Goal: Information Seeking & Learning: Learn about a topic

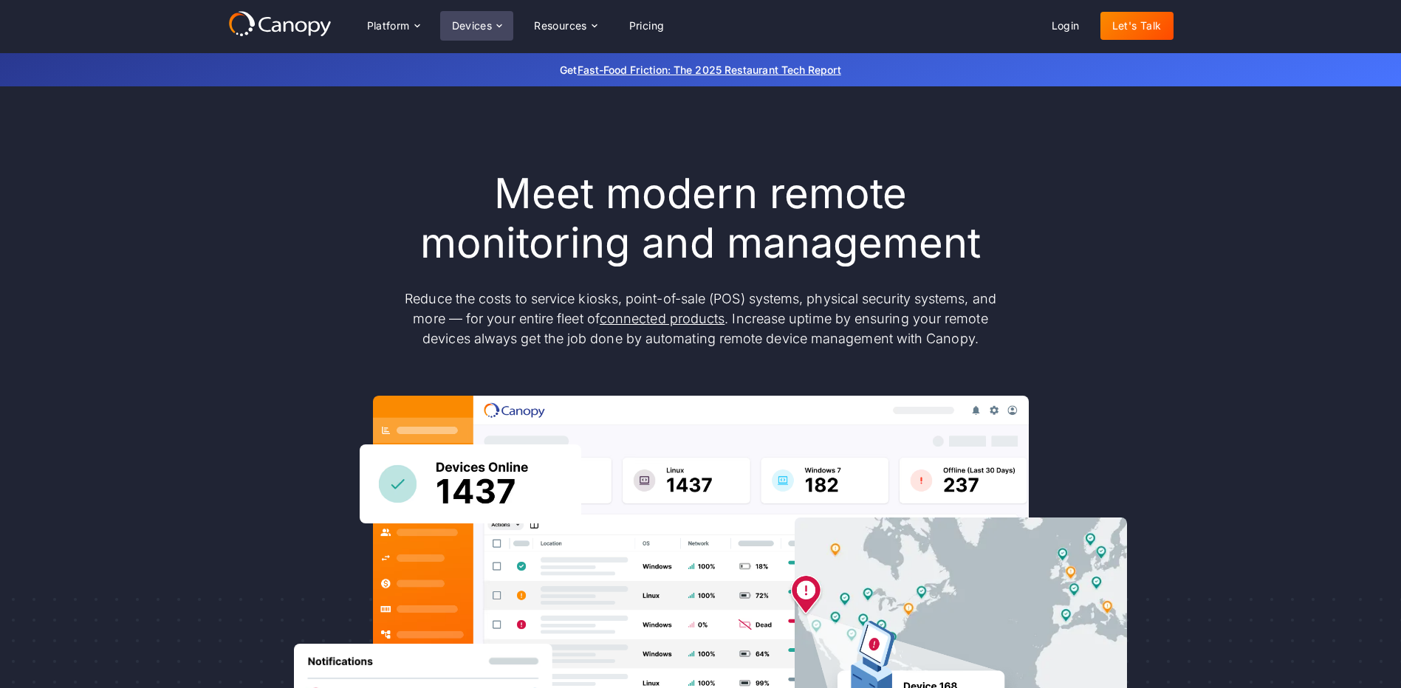
click at [470, 21] on div "Devices" at bounding box center [472, 26] width 41 height 10
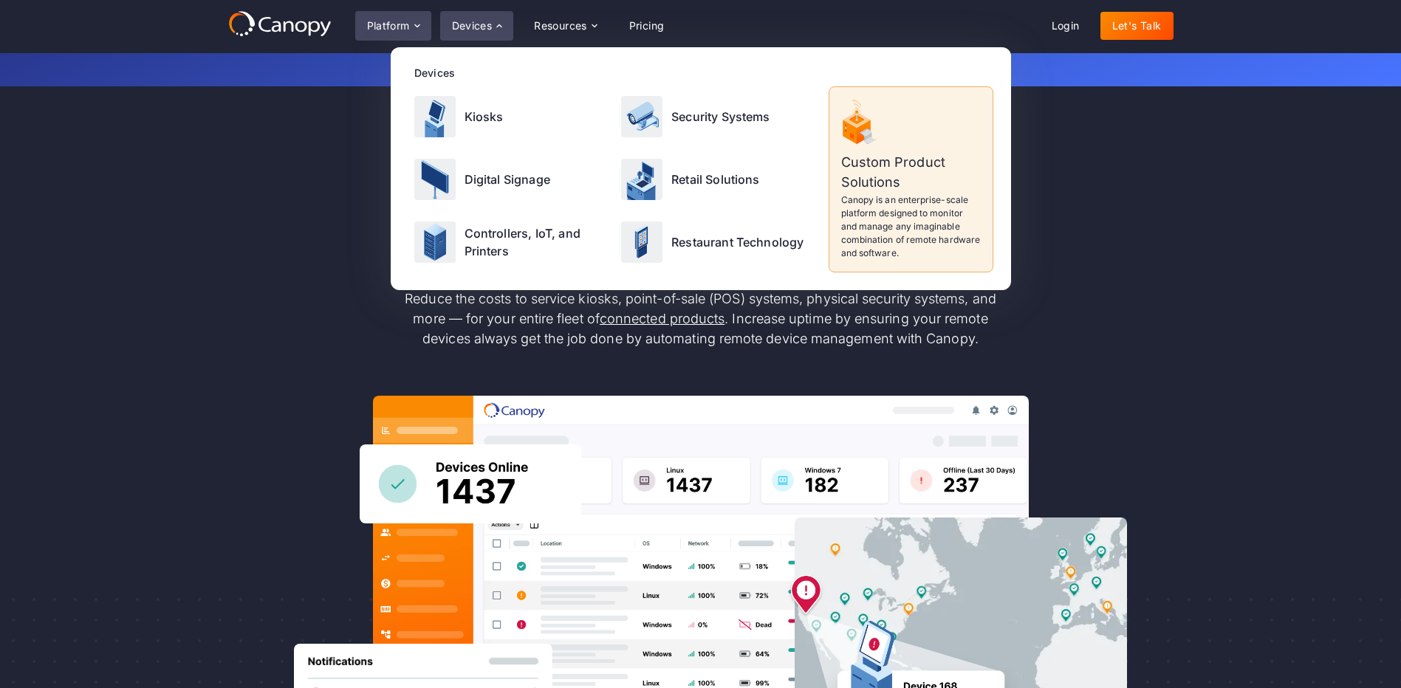
click at [371, 24] on div "Platform" at bounding box center [388, 26] width 43 height 10
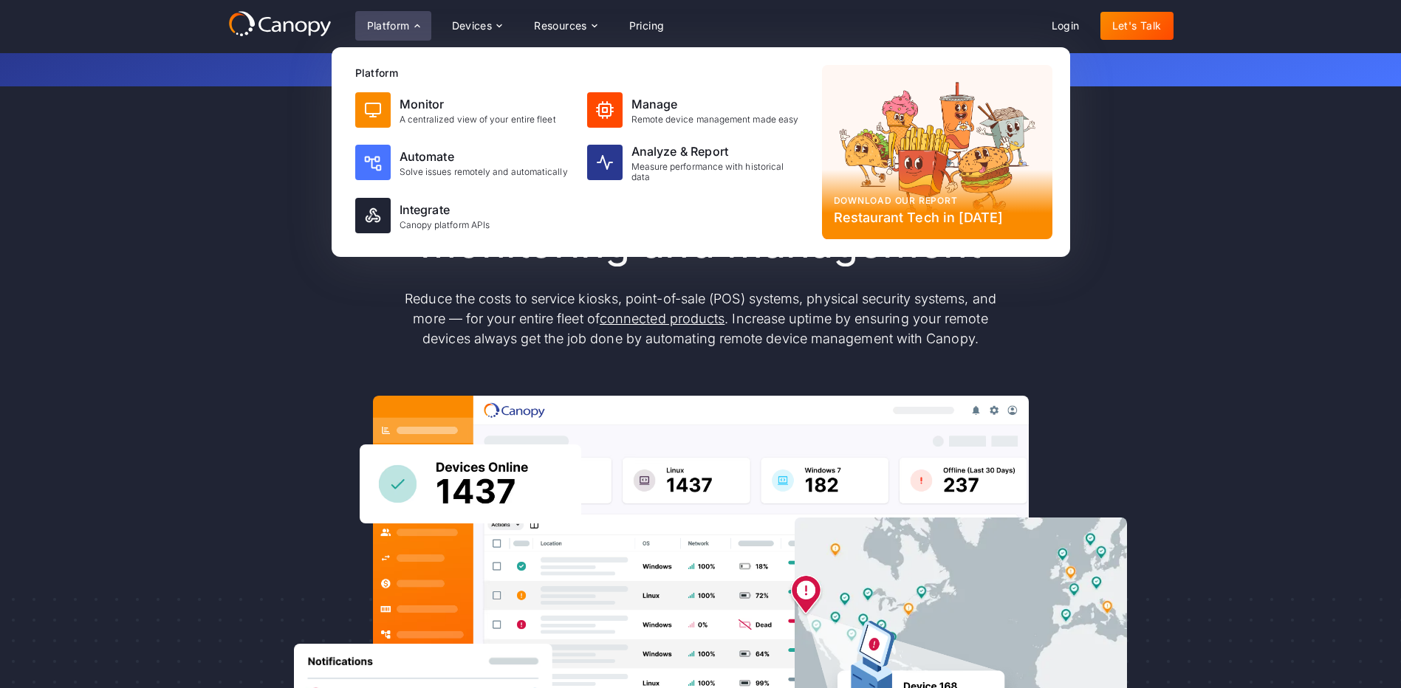
click at [251, 253] on div "Meet modern remote monitoring and management Reduce the costs to service kiosks…" at bounding box center [700, 484] width 945 height 630
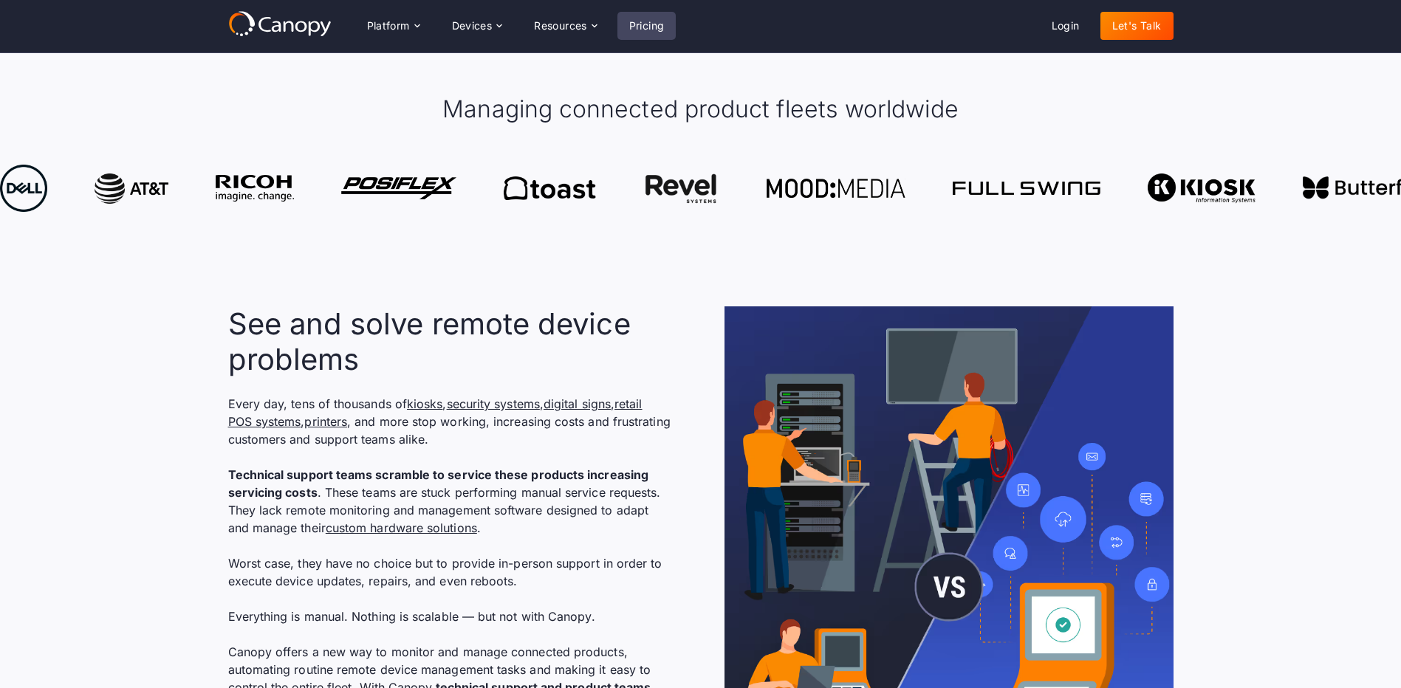
scroll to position [738, 0]
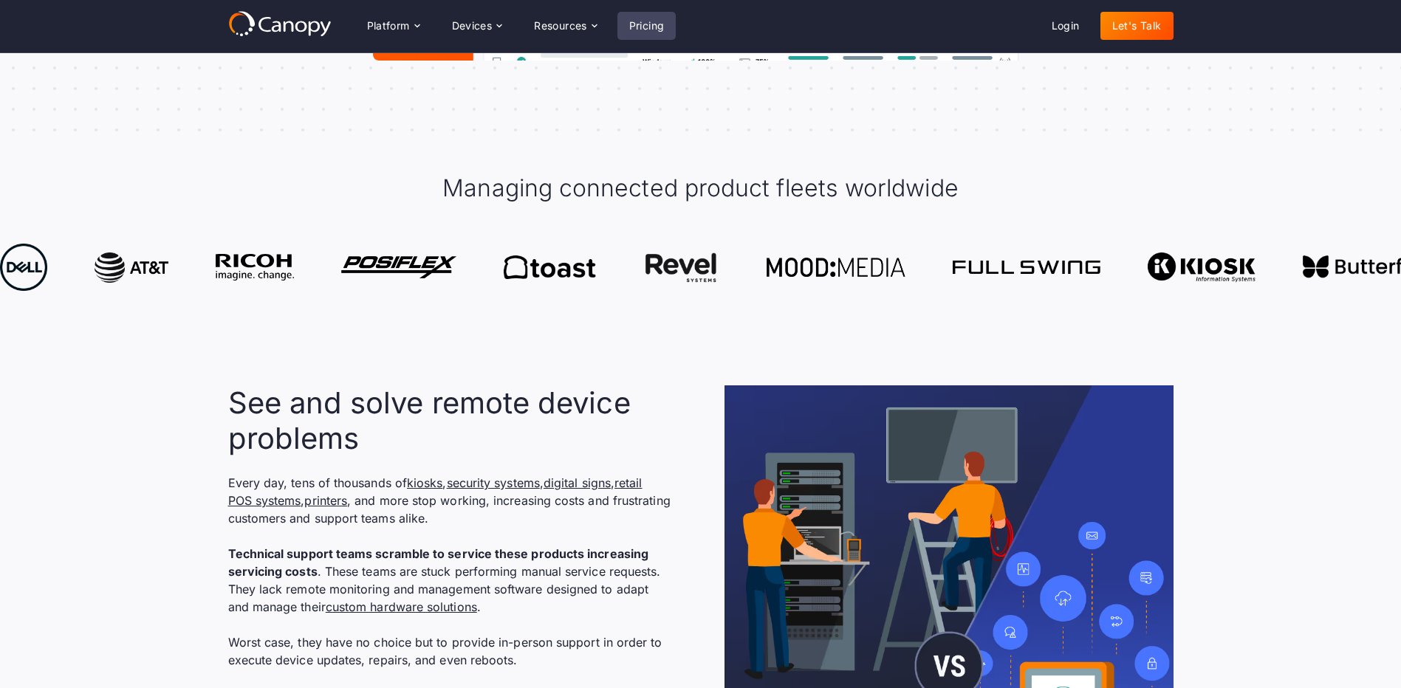
click at [640, 21] on link "Pricing" at bounding box center [646, 26] width 59 height 28
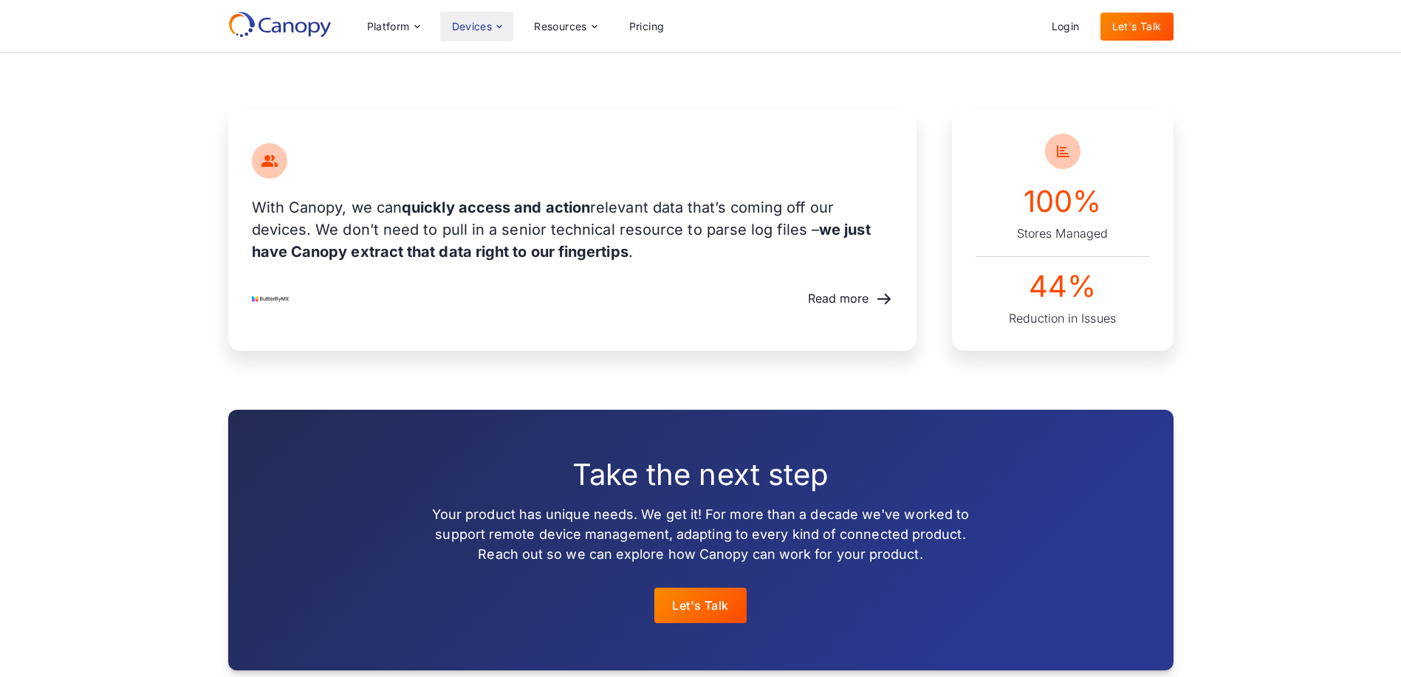
scroll to position [1329, 0]
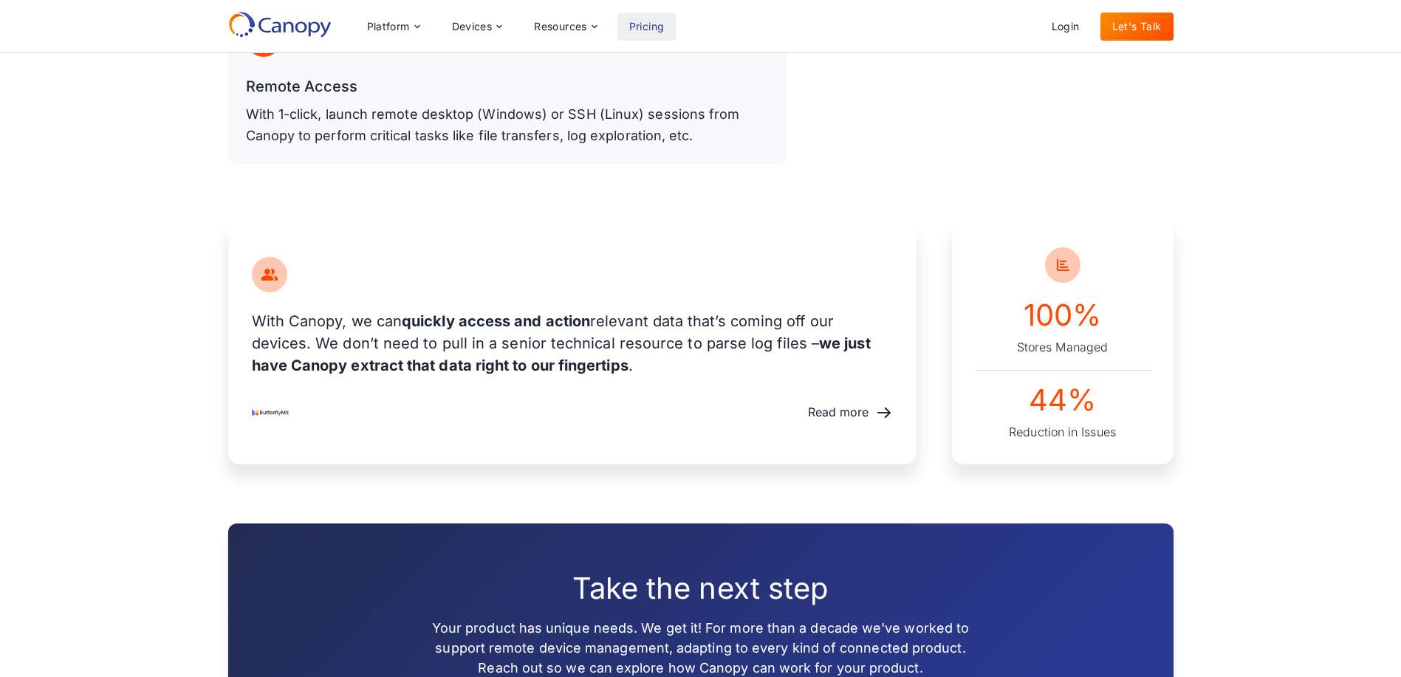
click at [650, 35] on link "Pricing" at bounding box center [646, 27] width 59 height 28
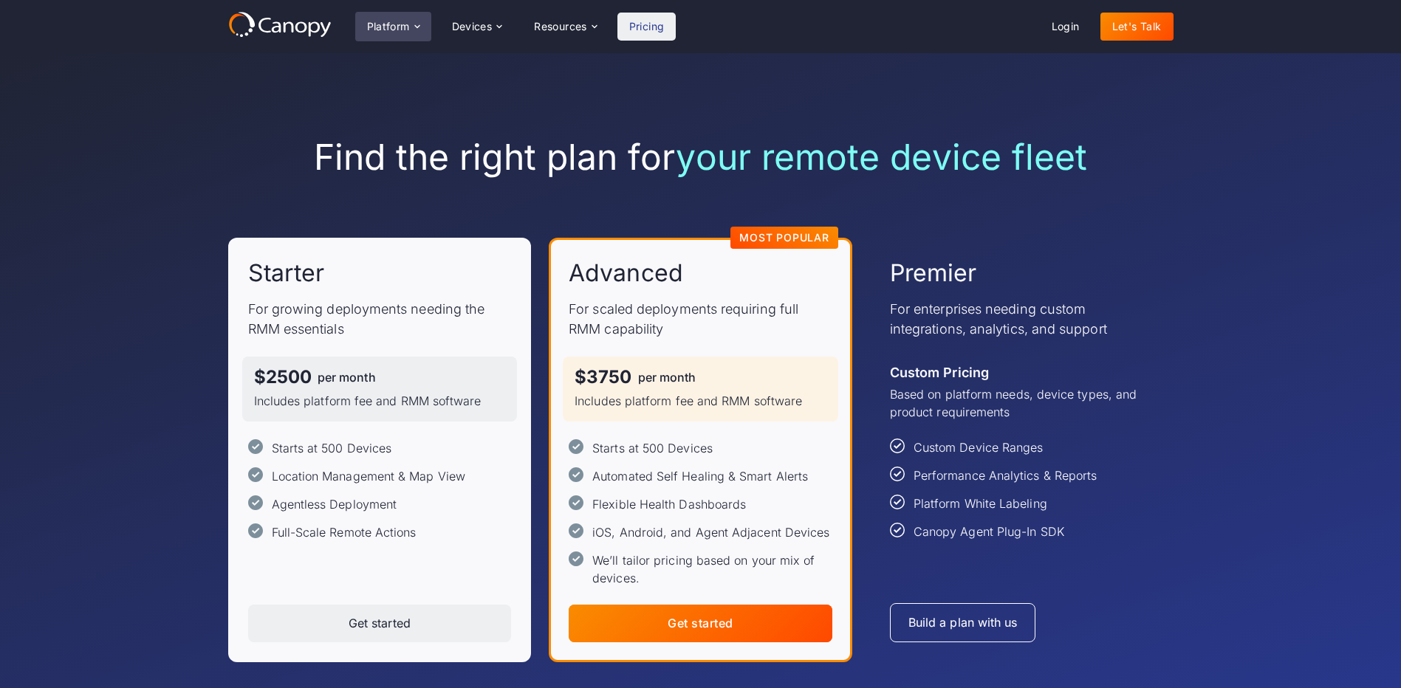
click at [385, 23] on div "Platform" at bounding box center [388, 26] width 43 height 10
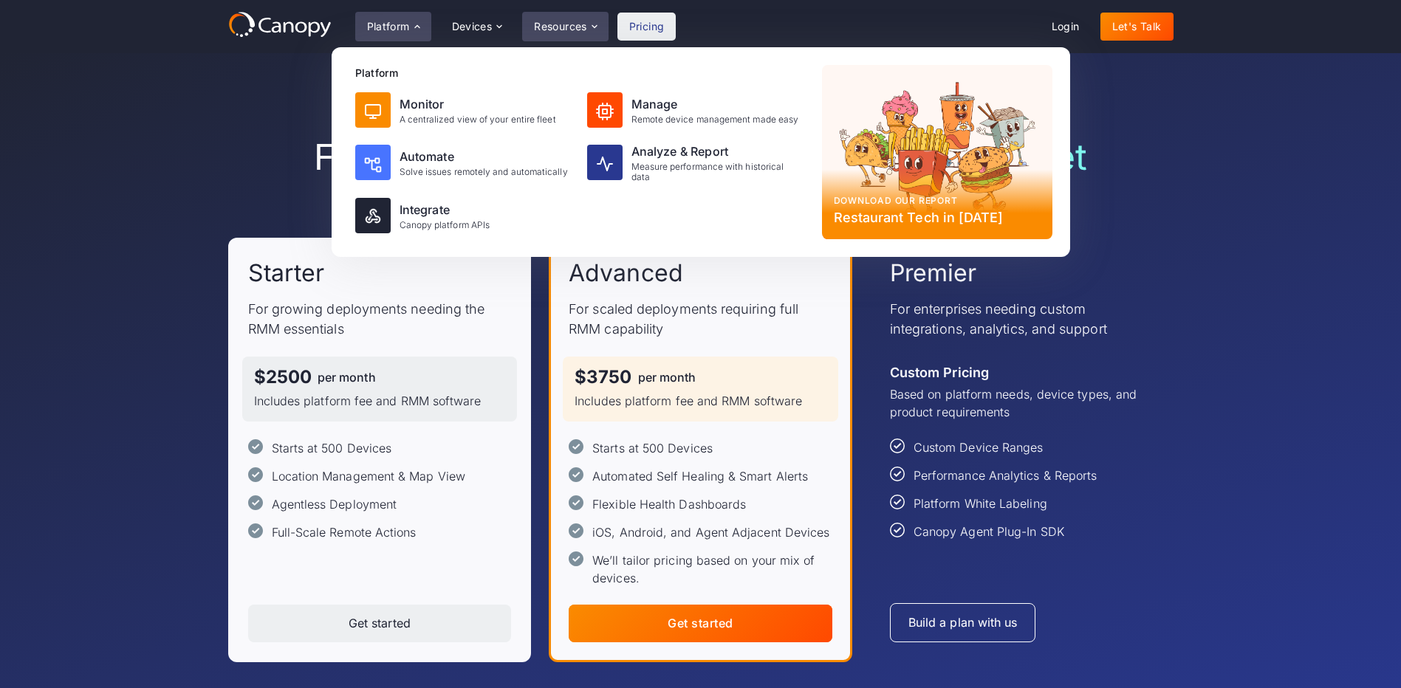
click at [572, 30] on div "Resources" at bounding box center [560, 26] width 53 height 10
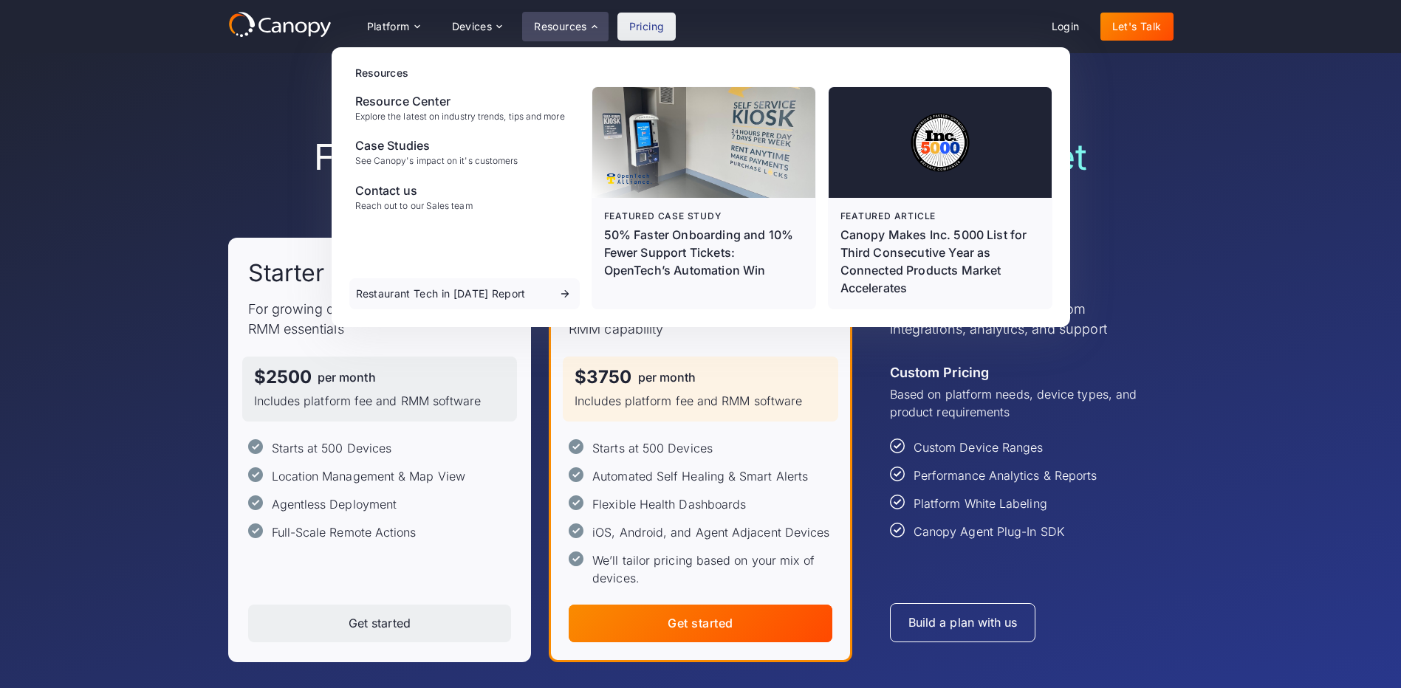
click at [288, 28] on icon at bounding box center [279, 24] width 103 height 27
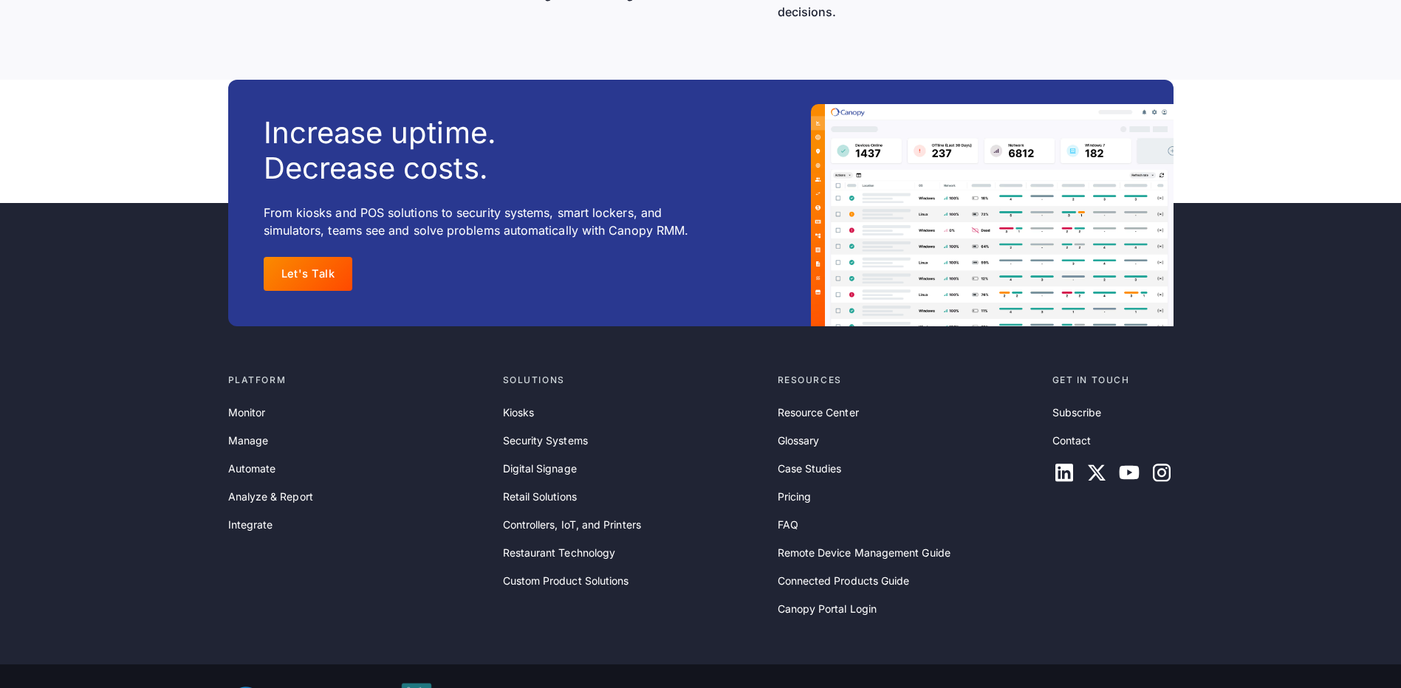
scroll to position [4784, 0]
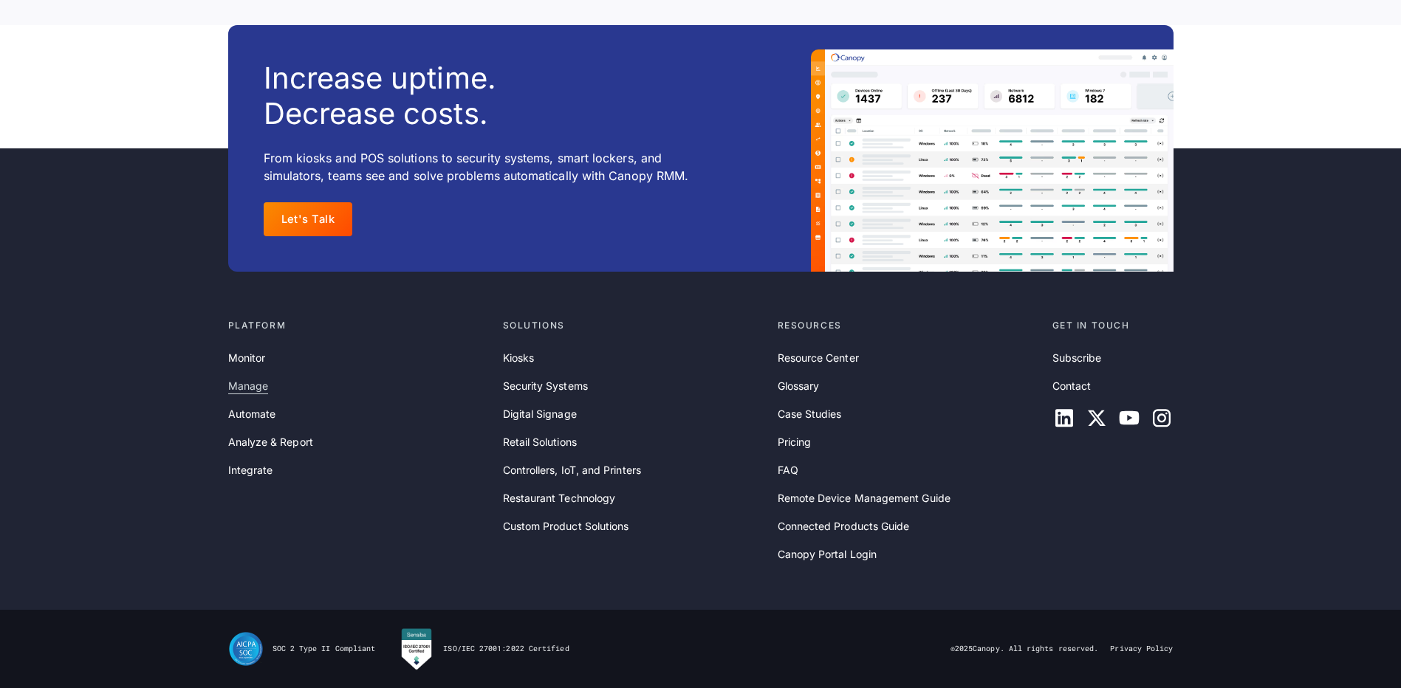
click at [256, 385] on link "Manage" at bounding box center [248, 386] width 40 height 16
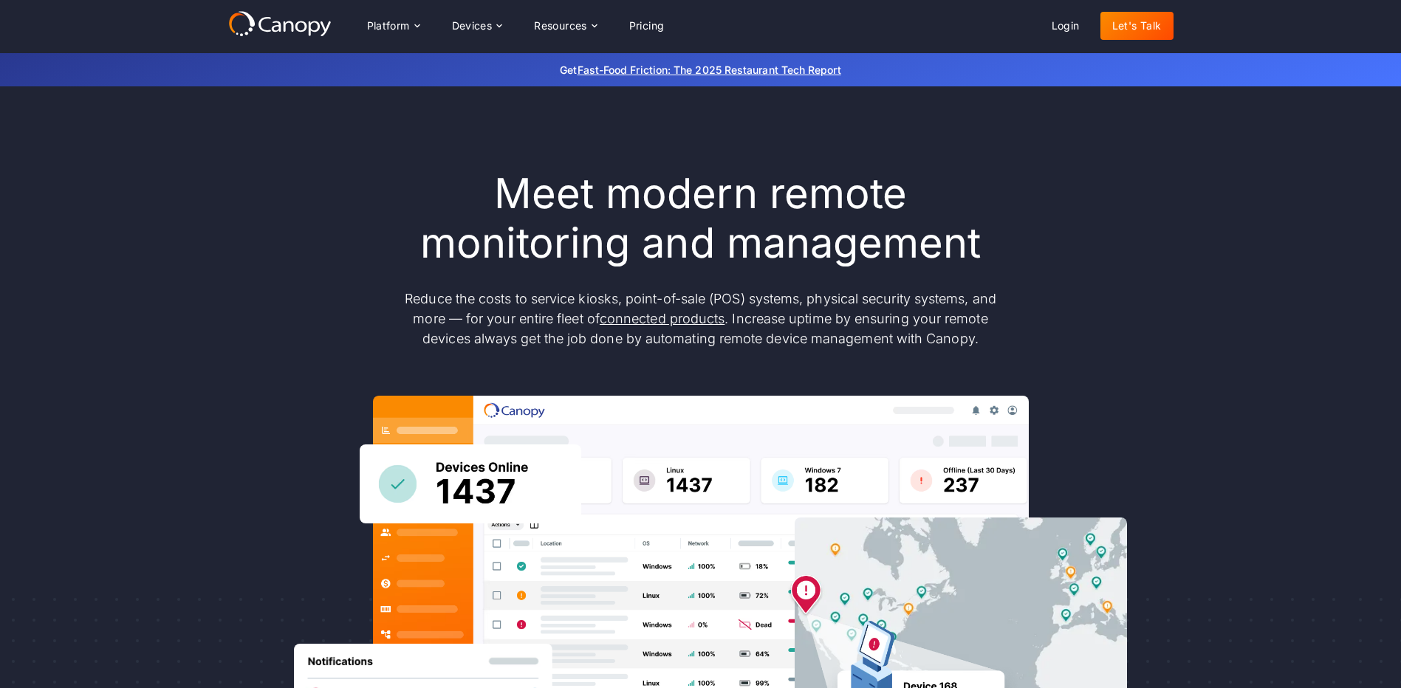
scroll to position [4754, 0]
